Goal: Complete application form

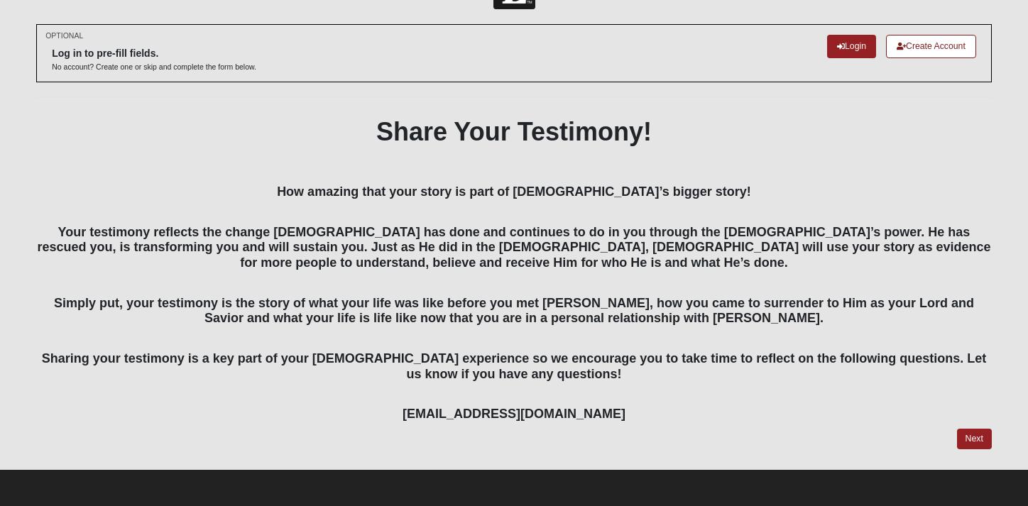
scroll to position [50, 0]
click at [978, 440] on link "Next" at bounding box center [974, 439] width 35 height 21
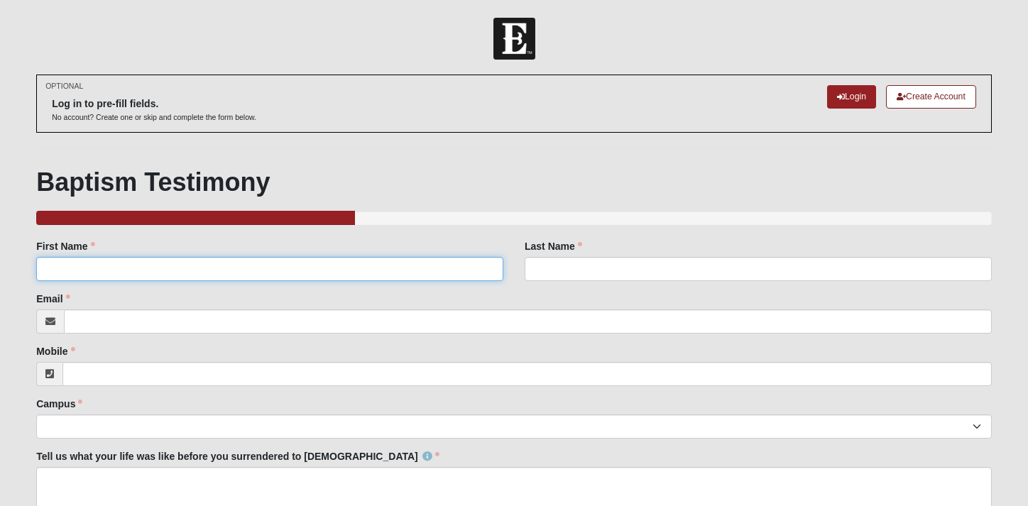
click at [476, 276] on input "First Name" at bounding box center [269, 269] width 467 height 24
type input "[PERSON_NAME]"
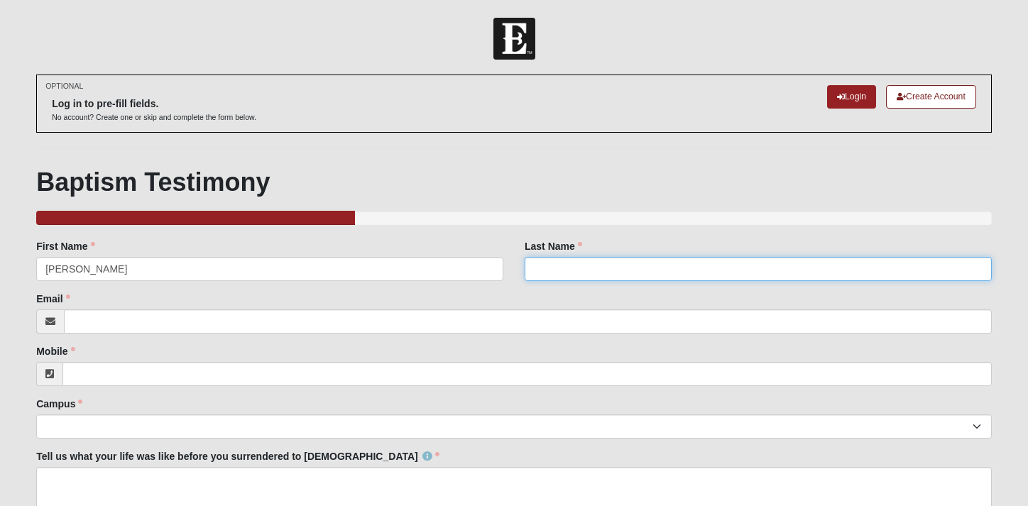
type input "[PERSON_NAME][GEOGRAPHIC_DATA]"
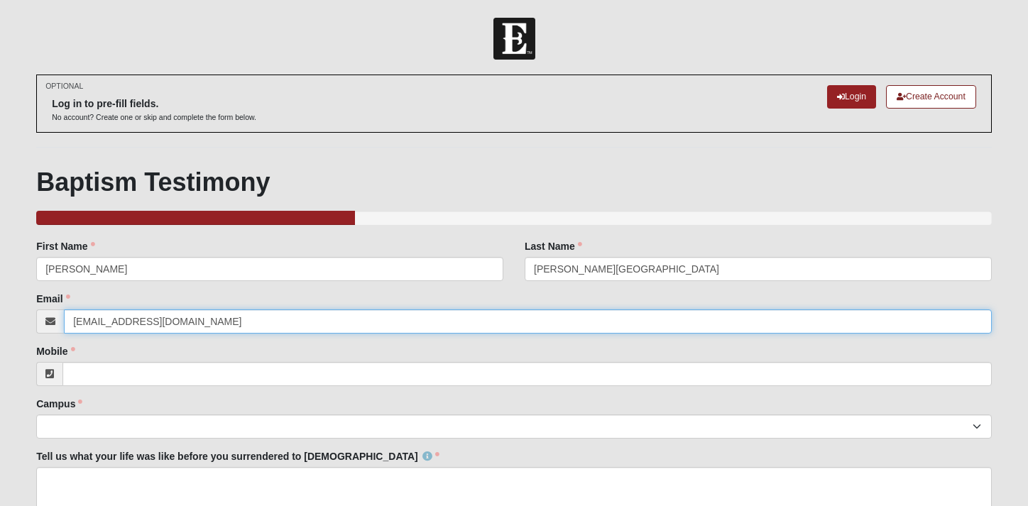
click at [224, 319] on input "[EMAIL_ADDRESS][DOMAIN_NAME]" at bounding box center [528, 322] width 928 height 24
drag, startPoint x: 224, startPoint y: 319, endPoint x: 55, endPoint y: 315, distance: 169.0
click at [55, 315] on div "[EMAIL_ADDRESS][DOMAIN_NAME]" at bounding box center [514, 322] width 956 height 24
type input "[EMAIL_ADDRESS][DOMAIN_NAME]"
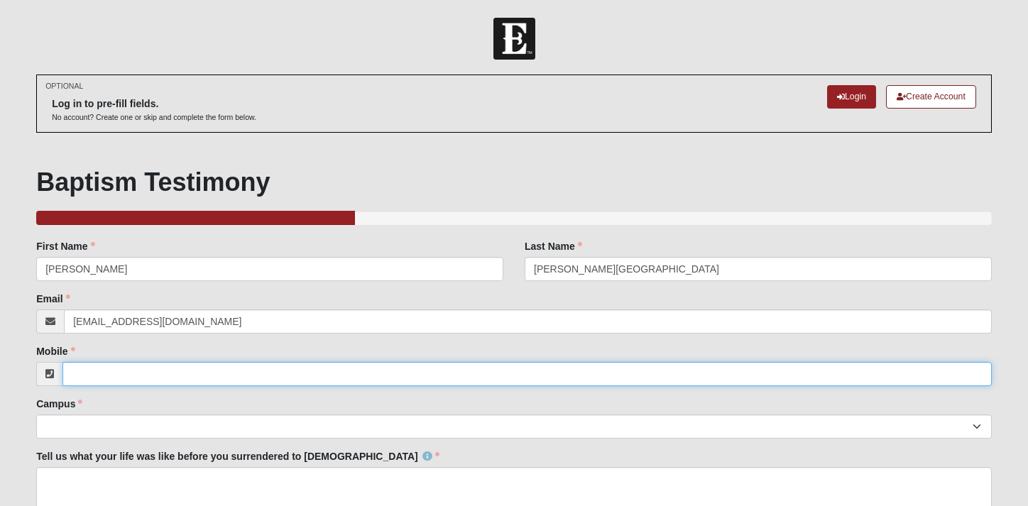
click at [209, 371] on input "Mobile" at bounding box center [526, 374] width 929 height 24
type input "[PHONE_NUMBER]"
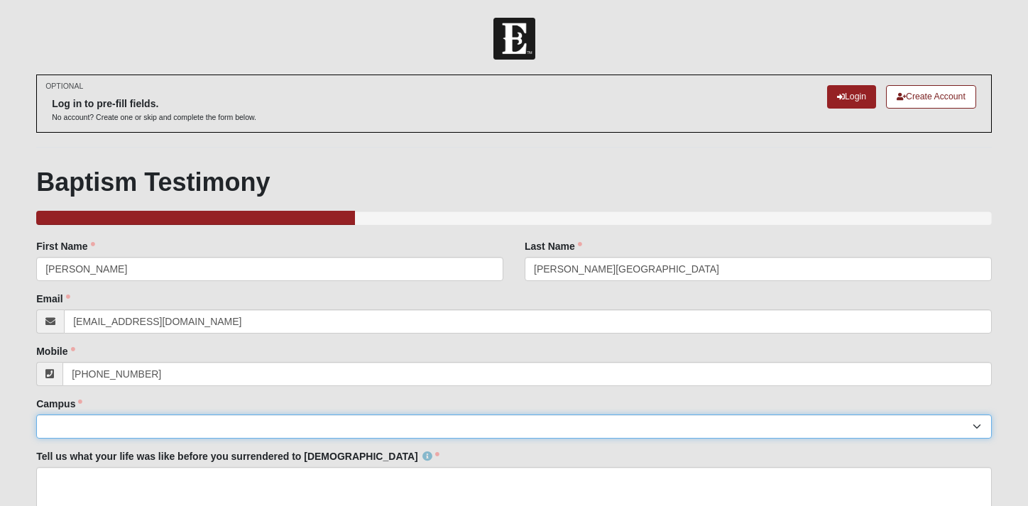
click at [143, 426] on select "Arlington Baymeadows Eleven22 Online [PERSON_NAME][GEOGRAPHIC_DATA] Jesup [GEOG…" at bounding box center [514, 427] width 956 height 24
select select "2"
click at [36, 415] on select "Arlington Baymeadows Eleven22 Online [PERSON_NAME][GEOGRAPHIC_DATA] Jesup [GEOG…" at bounding box center [514, 427] width 956 height 24
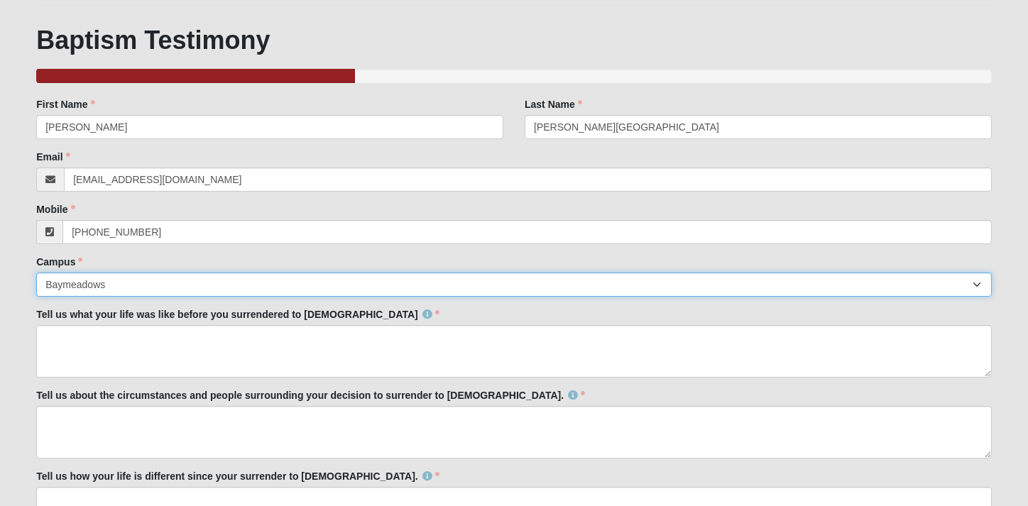
scroll to position [143, 0]
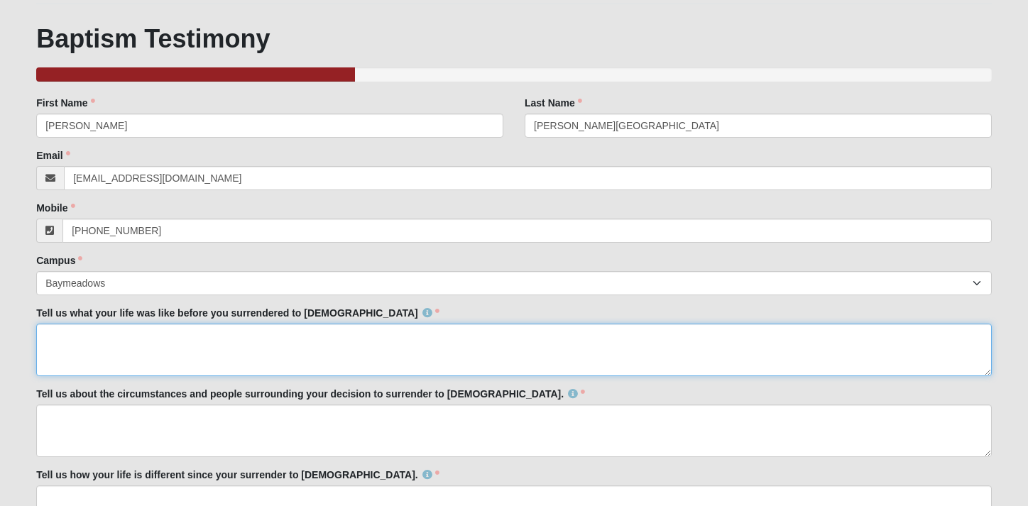
click at [175, 339] on textarea "Tell us what your life was like before you surrendered to [DEMOGRAPHIC_DATA]" at bounding box center [514, 350] width 956 height 53
click at [235, 333] on textarea "Before I surrender to [PERSON_NAME] I felt lost condemed," at bounding box center [514, 350] width 956 height 53
click at [319, 337] on textarea "Before I surrender to [PERSON_NAME] I felt lost, condemned," at bounding box center [514, 350] width 956 height 53
click at [219, 335] on textarea "Before I surrender to [PERSON_NAME] I felt lost, condemned, unworthy" at bounding box center [514, 350] width 956 height 53
click at [382, 337] on textarea "Before I surrender to [PERSON_NAME] I felt broken, lost, condemned, unworthy" at bounding box center [514, 350] width 956 height 53
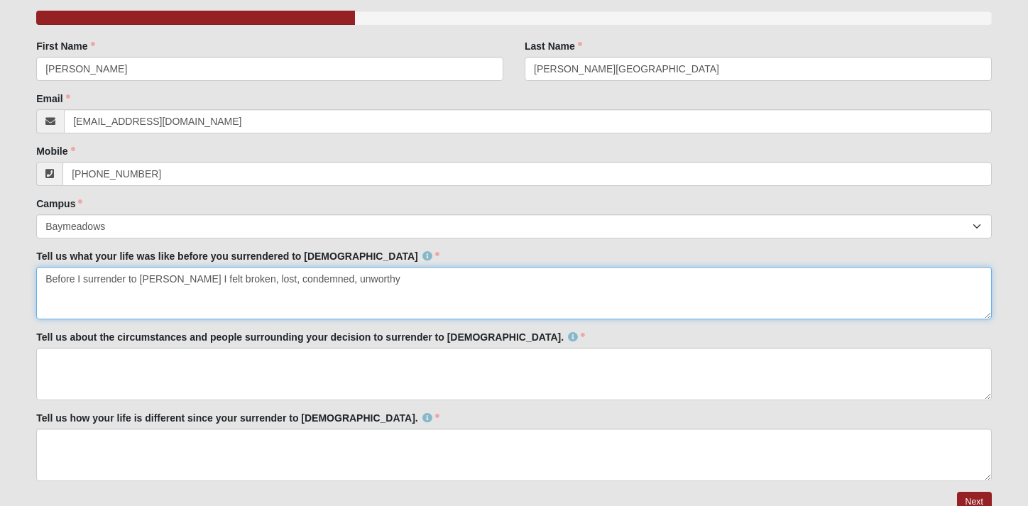
scroll to position [263, 0]
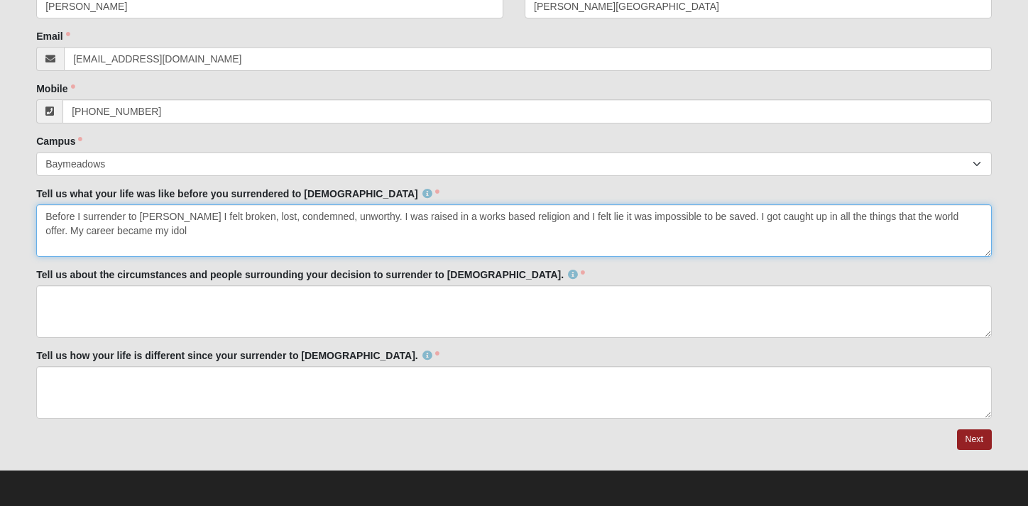
click at [77, 229] on textarea "Before I surrender to [PERSON_NAME] I felt broken, lost, condemned, unworthy. I…" at bounding box center [514, 230] width 956 height 53
click at [236, 224] on textarea "Before I surrender to [PERSON_NAME] I felt broken, lost, condemned, unworthy. I…" at bounding box center [514, 230] width 956 height 53
type textarea "Before I surrender to [PERSON_NAME] I felt broken, lost, condemned, unworthy. I…"
